Goal: Communication & Community: Answer question/provide support

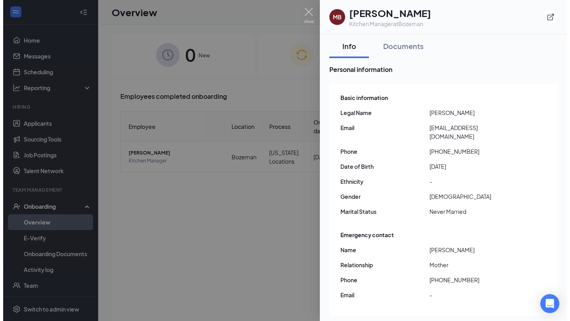
scroll to position [157, 0]
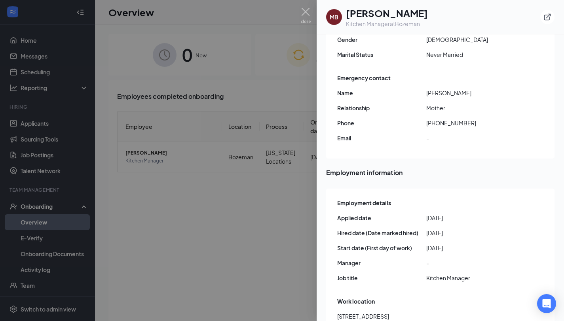
click at [37, 118] on div at bounding box center [282, 160] width 564 height 321
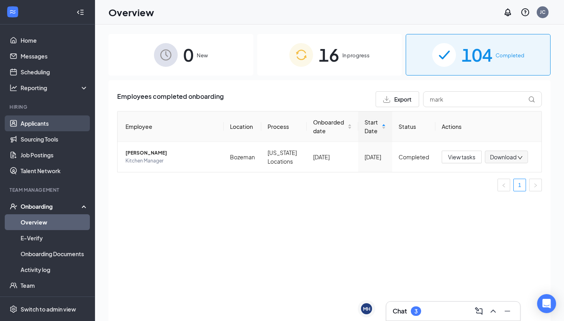
click at [37, 125] on link "Applicants" at bounding box center [55, 124] width 68 height 16
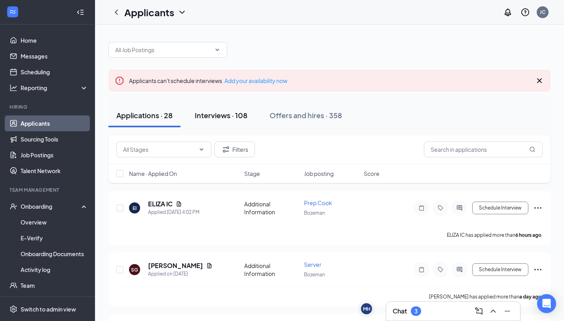
click at [230, 116] on div "Interviews · 108" at bounding box center [221, 115] width 53 height 10
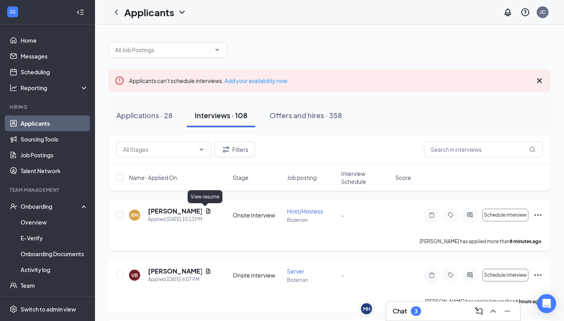
click at [205, 213] on icon "Document" at bounding box center [208, 211] width 6 height 6
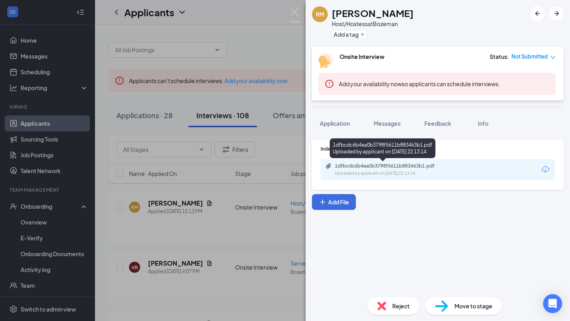
click at [391, 176] on div "Uploaded by applicant on [DATE] 22:13:14" at bounding box center [394, 174] width 119 height 6
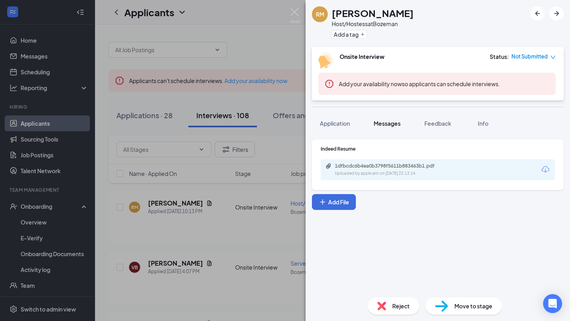
click at [379, 120] on span "Messages" at bounding box center [387, 123] width 27 height 7
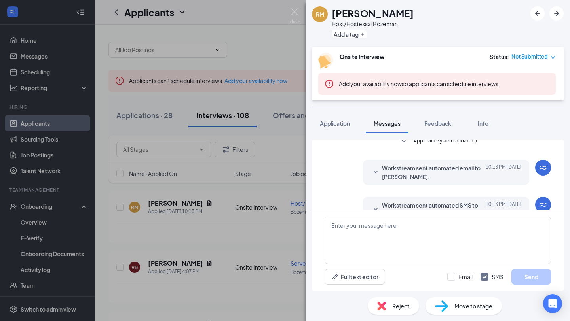
scroll to position [87, 0]
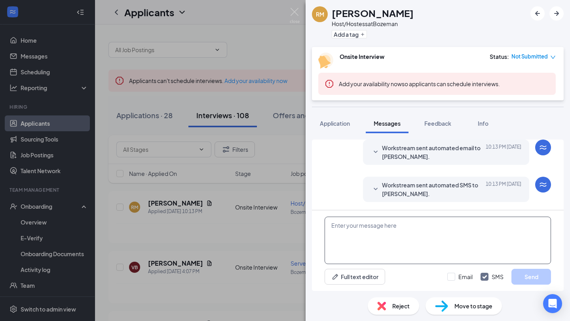
click at [384, 228] on textarea at bounding box center [438, 240] width 226 height 47
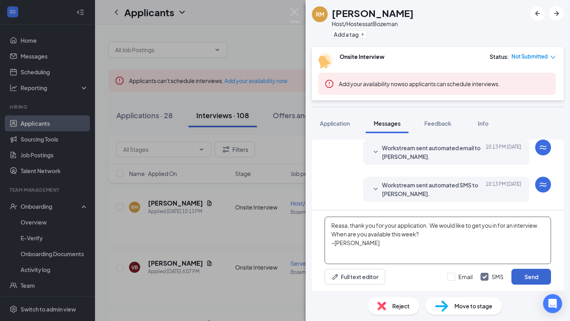
type textarea "Reasa, thank you for your application. We would like to get you in for an inter…"
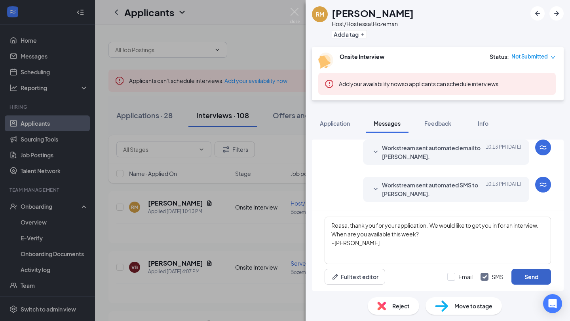
click at [532, 279] on button "Send" at bounding box center [531, 277] width 40 height 16
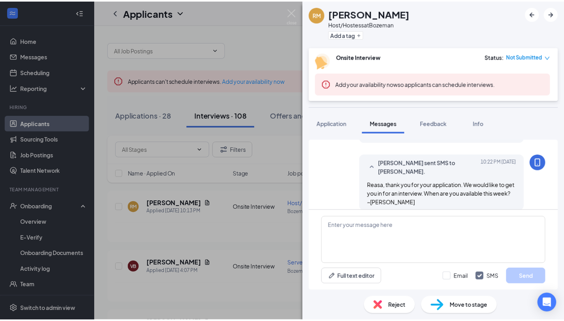
scroll to position [155, 0]
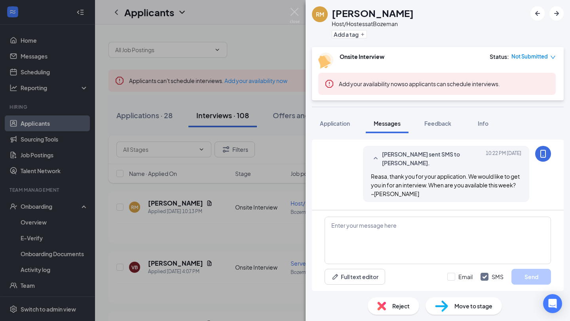
click at [155, 296] on div "[PERSON_NAME] Host/Hostess at [GEOGRAPHIC_DATA] Add a tag Onsite Interview Stat…" at bounding box center [285, 160] width 570 height 321
